Goal: Task Accomplishment & Management: Manage account settings

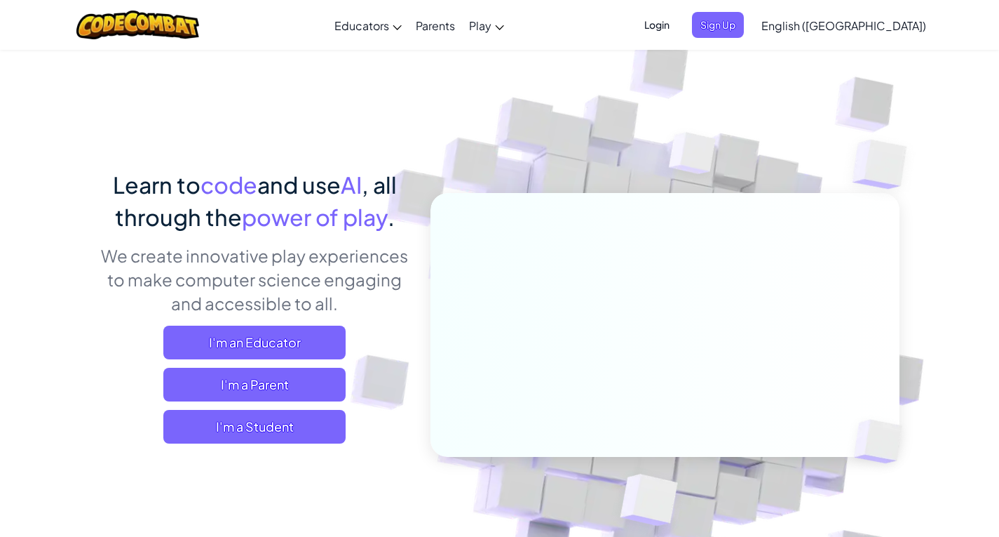
click at [678, 27] on span "Login" at bounding box center [657, 25] width 42 height 26
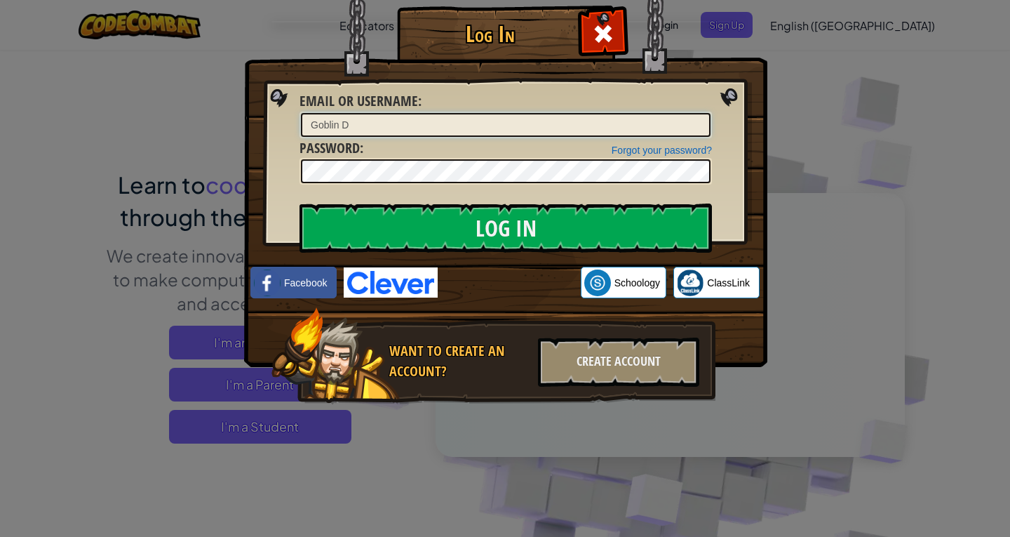
type input "Goblin D"
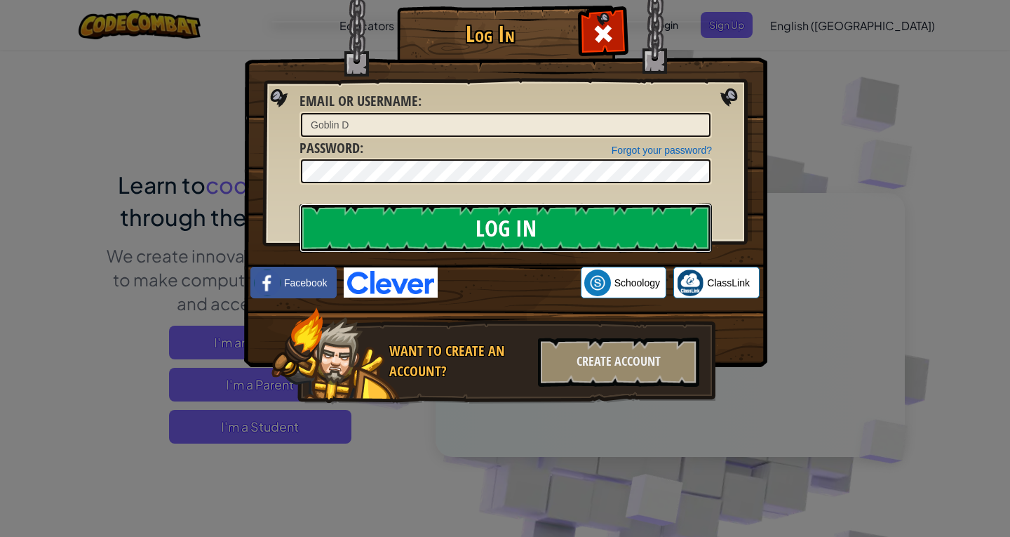
click at [603, 240] on input "Log In" at bounding box center [505, 227] width 412 height 49
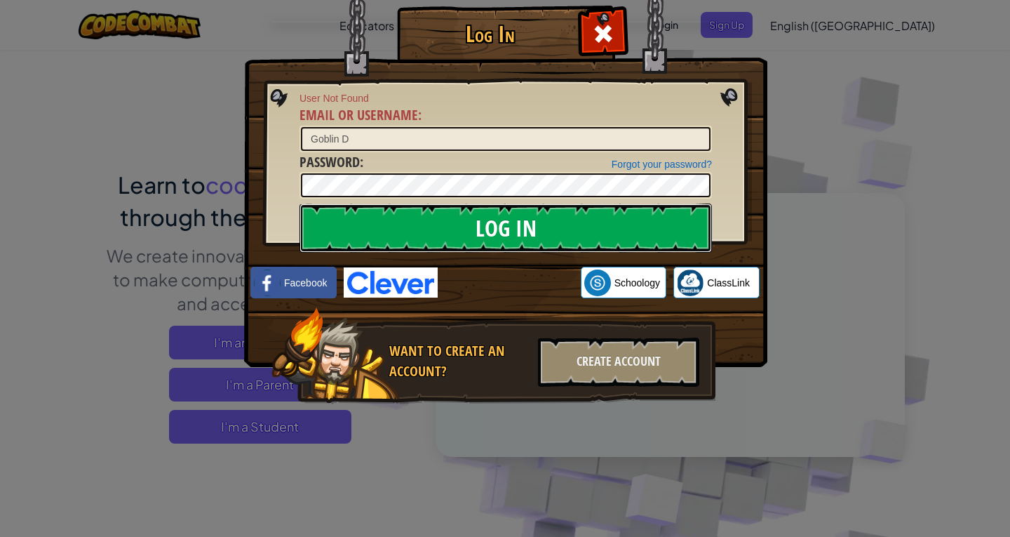
click at [597, 231] on input "Log In" at bounding box center [505, 227] width 412 height 49
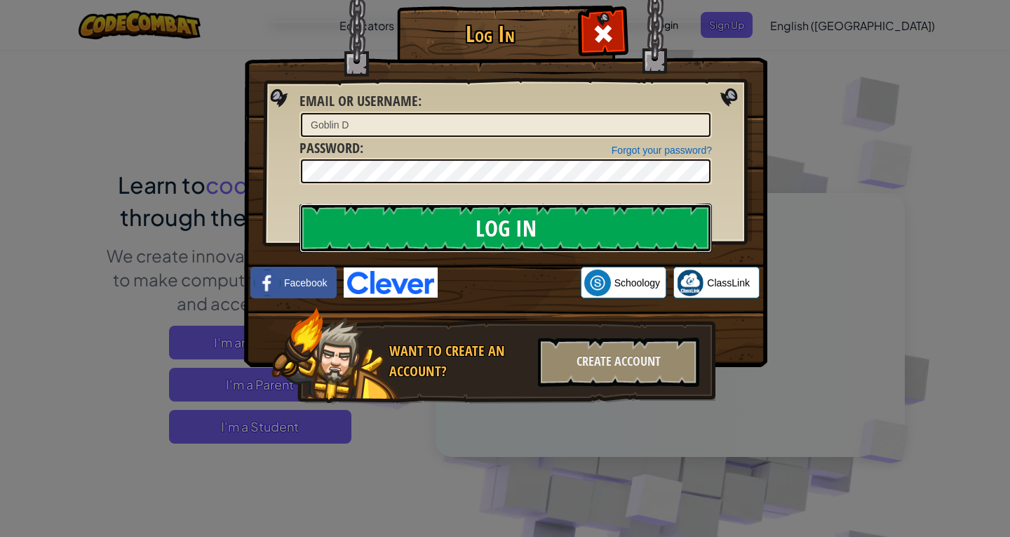
click at [597, 231] on input "Log In" at bounding box center [505, 227] width 412 height 49
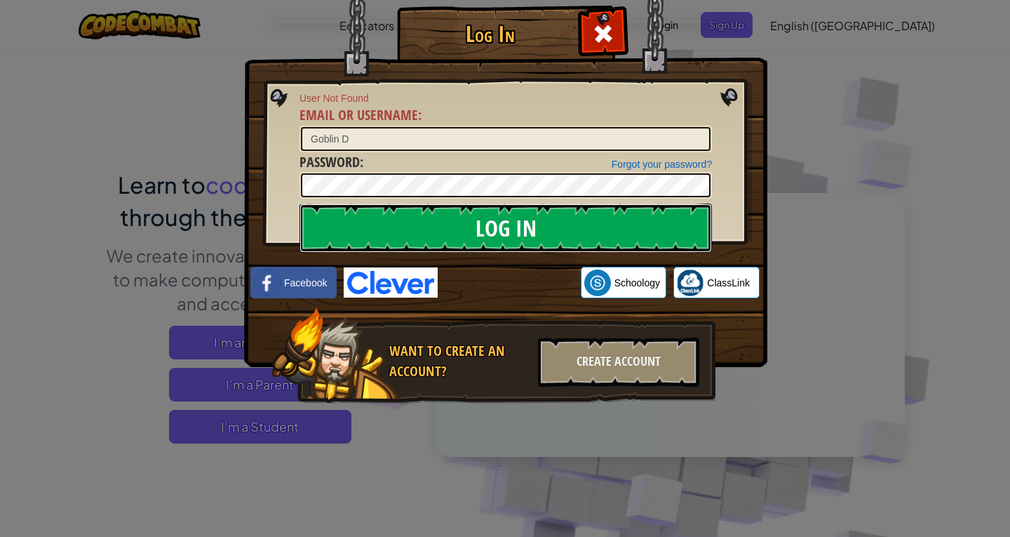
click at [597, 231] on input "Log In" at bounding box center [505, 227] width 412 height 49
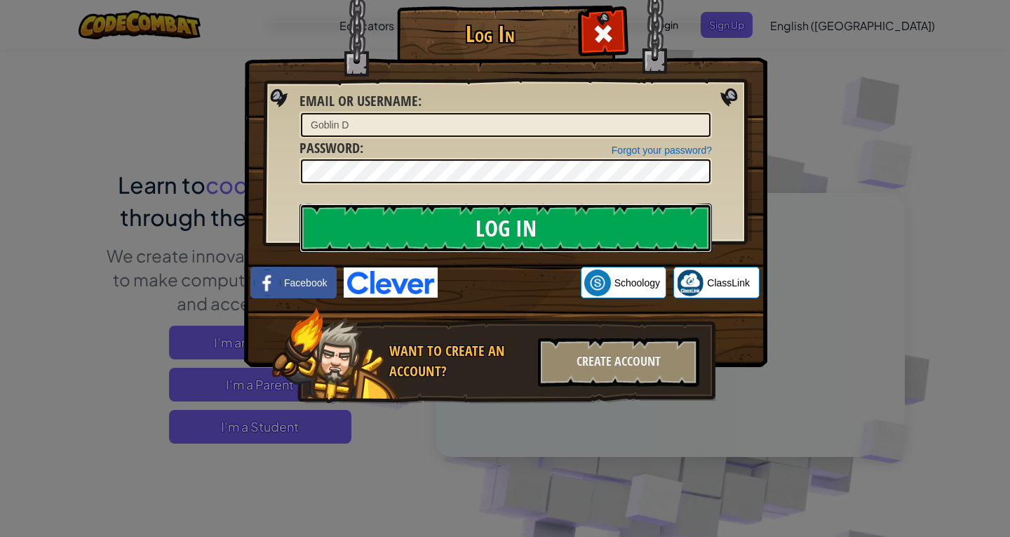
click at [597, 231] on input "Log In" at bounding box center [505, 227] width 412 height 49
